Goal: Task Accomplishment & Management: Use online tool/utility

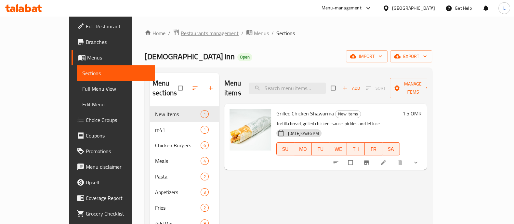
click at [181, 32] on span "Restaurants management" at bounding box center [210, 33] width 58 height 8
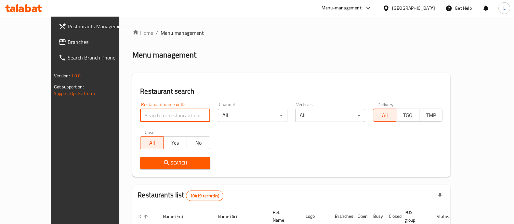
click at [161, 111] on input "search" at bounding box center [175, 115] width 70 height 13
type input "karak gin"
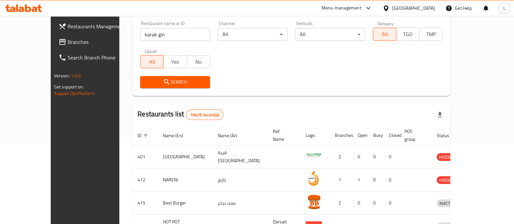
scroll to position [83, 0]
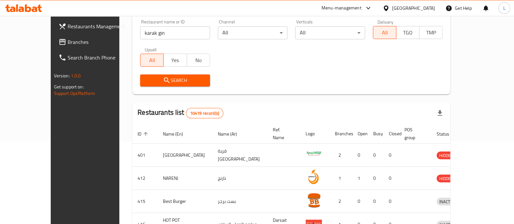
click at [180, 82] on span "Search" at bounding box center [174, 80] width 59 height 8
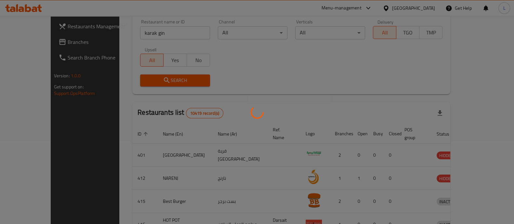
scroll to position [76, 0]
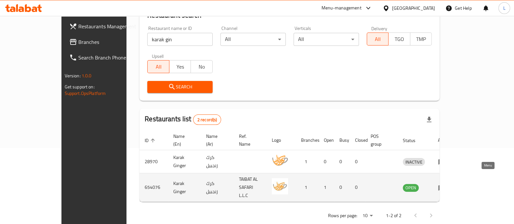
click at [446, 184] on icon "enhanced table" at bounding box center [442, 188] width 8 height 8
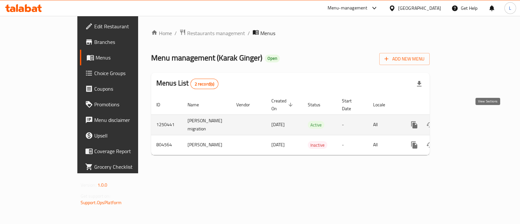
click at [465, 121] on icon "enhanced table" at bounding box center [461, 125] width 8 height 8
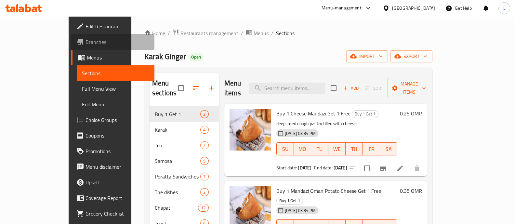
click at [71, 48] on link "Branches" at bounding box center [112, 42] width 83 height 16
